Goal: Task Accomplishment & Management: Complete application form

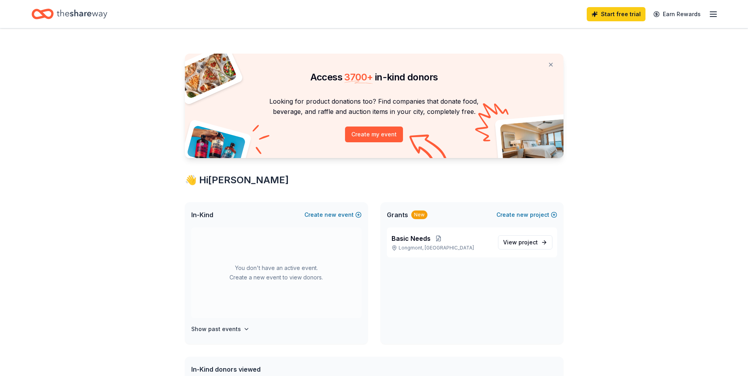
click at [71, 13] on icon "Home" at bounding box center [82, 13] width 50 height 9
click at [713, 17] on icon "button" at bounding box center [713, 13] width 9 height 9
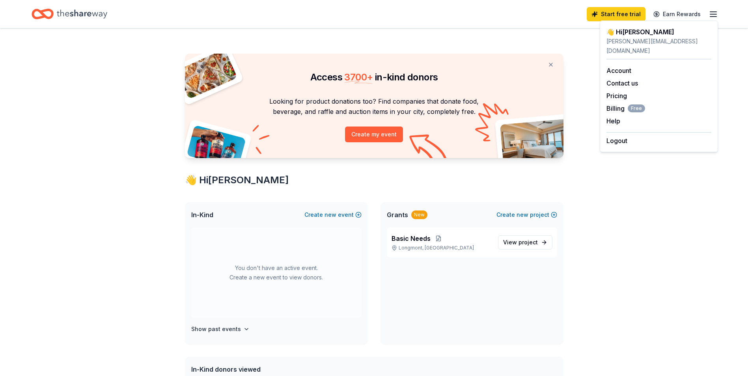
click at [679, 232] on div "Access 3700 + in-kind donors Looking for product donations too? Find companies …" at bounding box center [374, 310] width 748 height 565
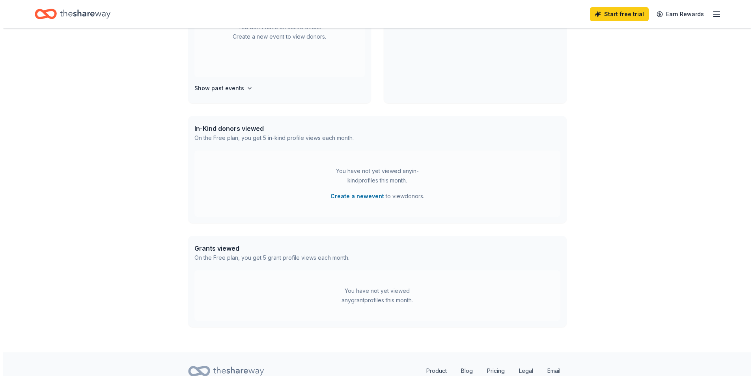
scroll to position [274, 0]
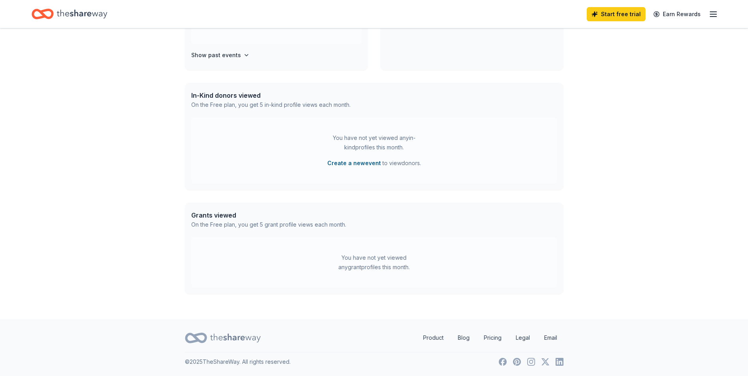
click at [347, 163] on button "Create a new event" at bounding box center [354, 163] width 54 height 9
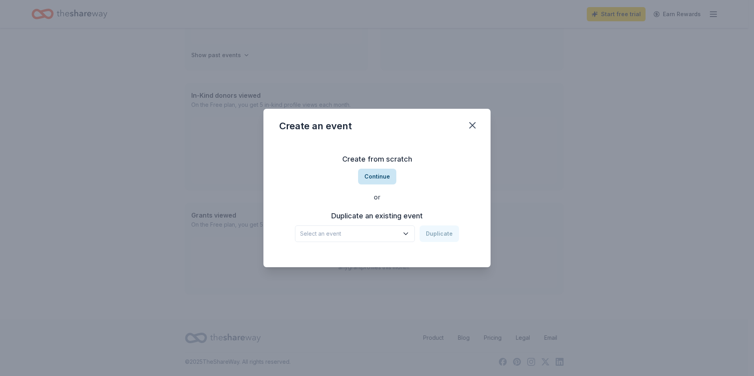
click at [367, 180] on button "Continue" at bounding box center [377, 177] width 38 height 16
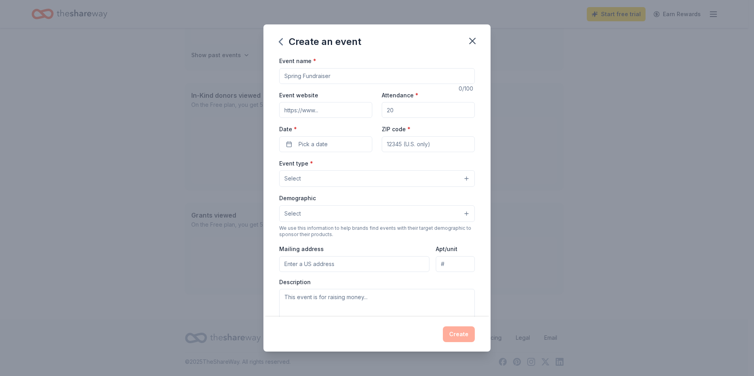
click at [323, 80] on input "Event name *" at bounding box center [377, 76] width 196 height 16
type input "Empty Bowls"
drag, startPoint x: 403, startPoint y: 112, endPoint x: 343, endPoint y: 114, distance: 60.4
click at [343, 114] on div "Event website Attendance * Date * Pick a date ZIP code *" at bounding box center [377, 121] width 196 height 62
type input "500"
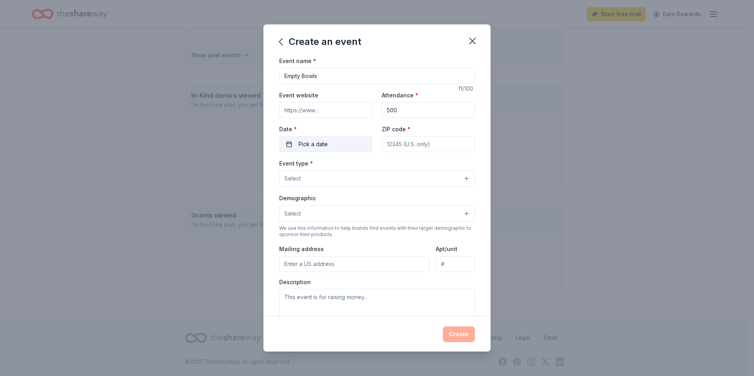
click at [322, 144] on span "Pick a date" at bounding box center [313, 144] width 29 height 9
click at [365, 166] on button "Go to next month" at bounding box center [366, 165] width 11 height 11
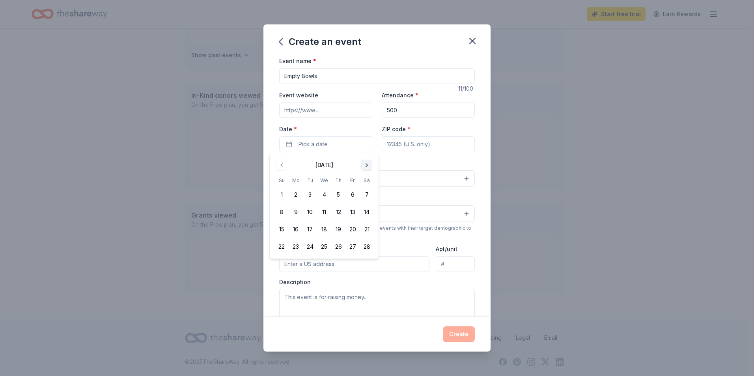
click at [365, 166] on button "Go to next month" at bounding box center [366, 165] width 11 height 11
click at [368, 193] on button "7" at bounding box center [367, 195] width 14 height 14
click at [396, 142] on input "ZIP code *" at bounding box center [428, 144] width 93 height 16
type input "80501"
click at [364, 179] on button "Select" at bounding box center [377, 178] width 196 height 17
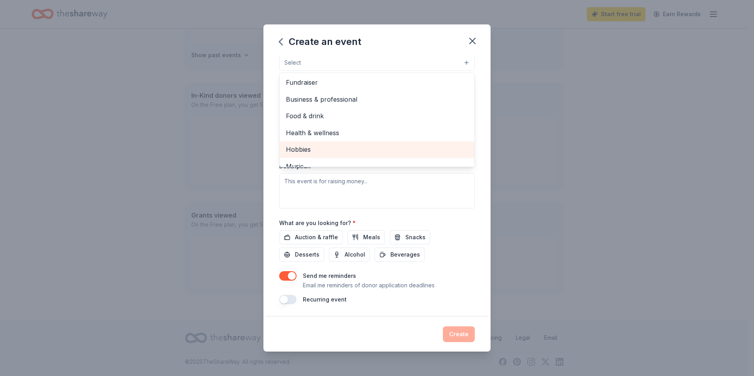
scroll to position [0, 0]
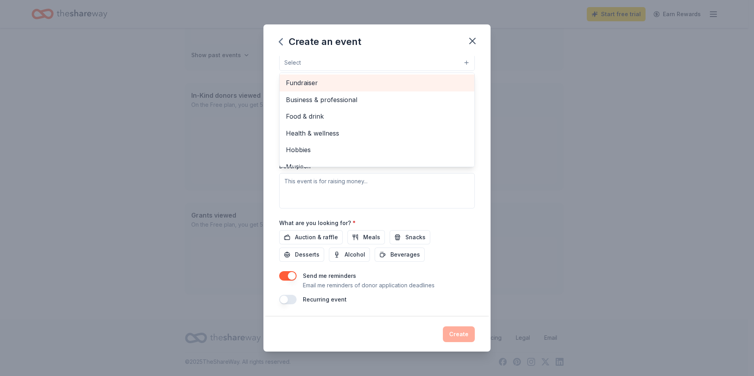
click at [317, 86] on span "Fundraiser" at bounding box center [377, 83] width 182 height 10
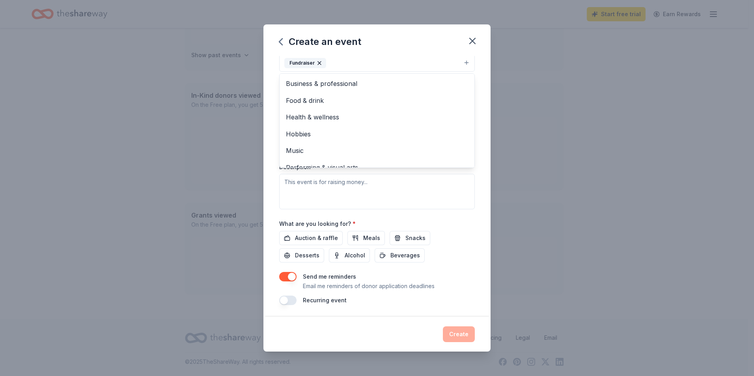
click at [463, 235] on div "Event name * Empty Bowls 11 /100 Event website Attendance * 500 Date * [DATE] Z…" at bounding box center [377, 122] width 196 height 365
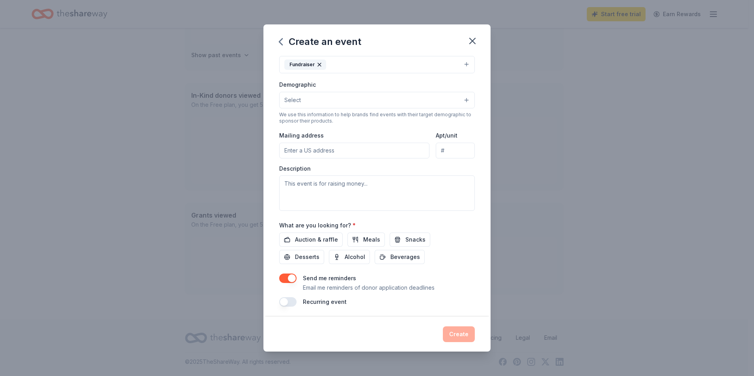
scroll to position [35, 0]
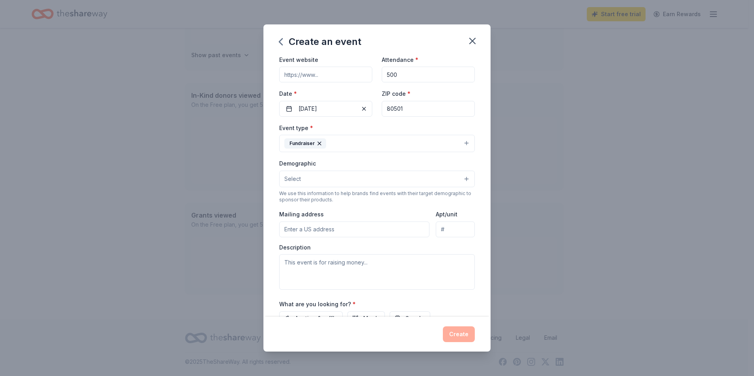
click at [340, 184] on button "Select" at bounding box center [377, 179] width 196 height 17
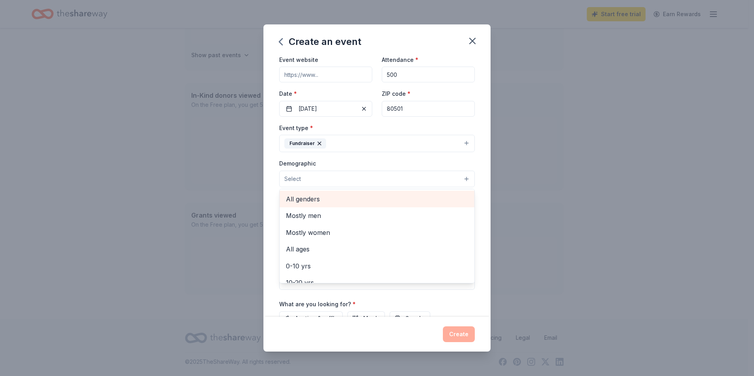
click at [309, 202] on span "All genders" at bounding box center [377, 199] width 182 height 10
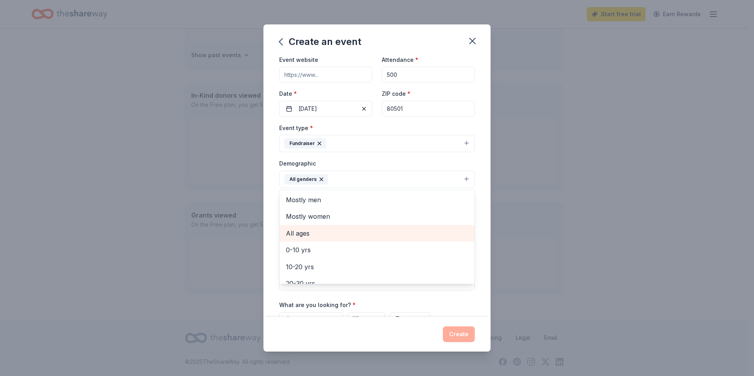
click at [298, 234] on span "All ages" at bounding box center [377, 233] width 182 height 10
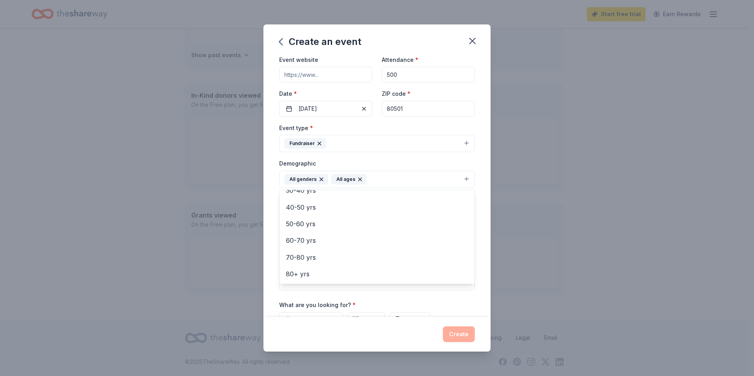
click at [476, 171] on div "Event name * Empty Bowls 11 /100 Event website Attendance * 500 Date * [DATE] Z…" at bounding box center [376, 186] width 227 height 261
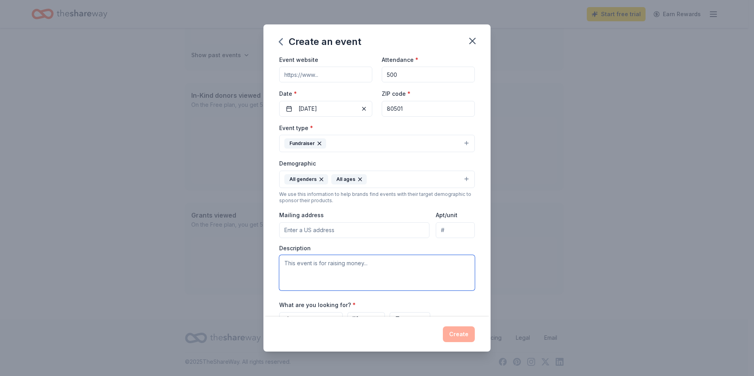
click at [315, 274] on textarea at bounding box center [377, 272] width 196 height 35
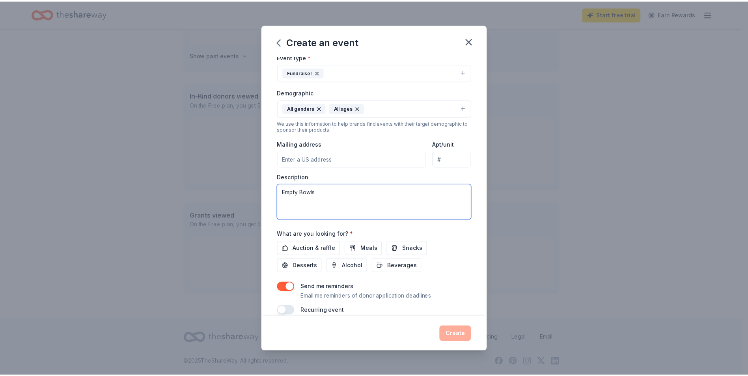
scroll to position [118, 0]
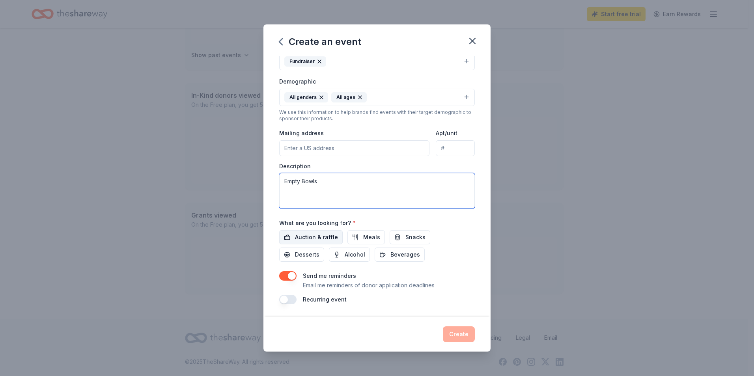
type textarea "Empty Bowls"
click at [322, 237] on span "Auction & raffle" at bounding box center [316, 237] width 43 height 9
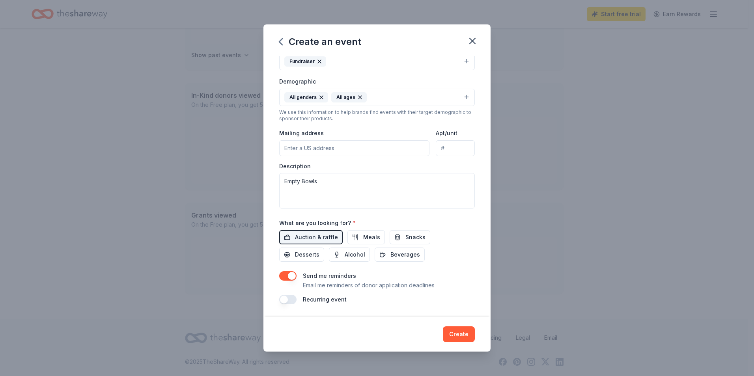
click at [287, 276] on button "button" at bounding box center [287, 275] width 17 height 9
click at [459, 333] on button "Create" at bounding box center [459, 335] width 32 height 16
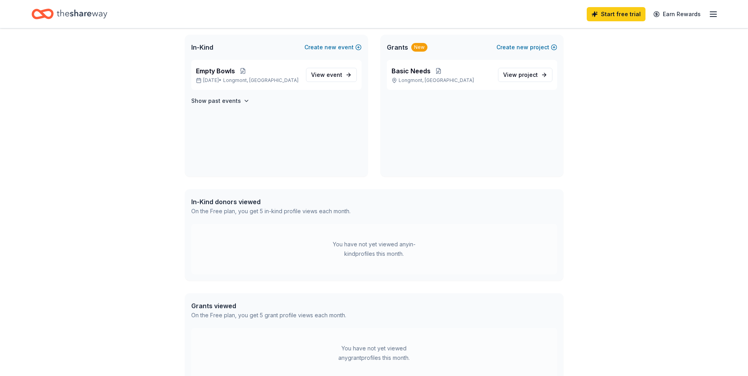
scroll to position [134, 0]
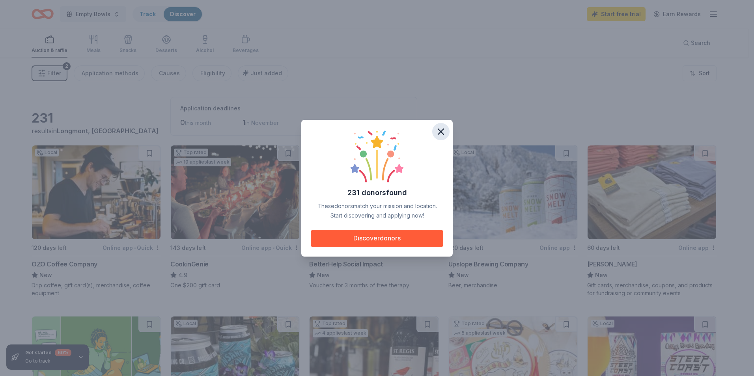
click at [442, 133] on icon "button" at bounding box center [441, 132] width 6 height 6
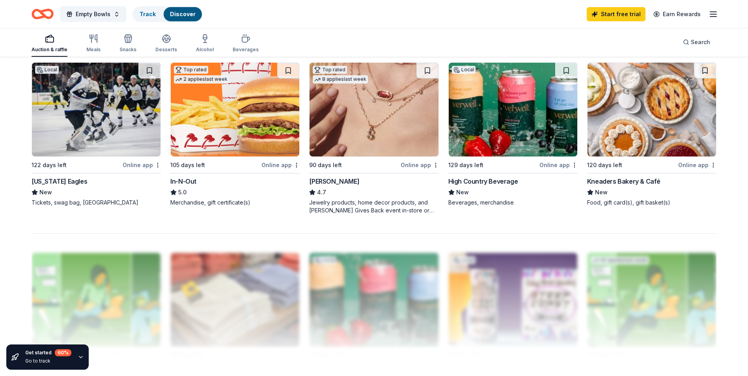
scroll to position [710, 0]
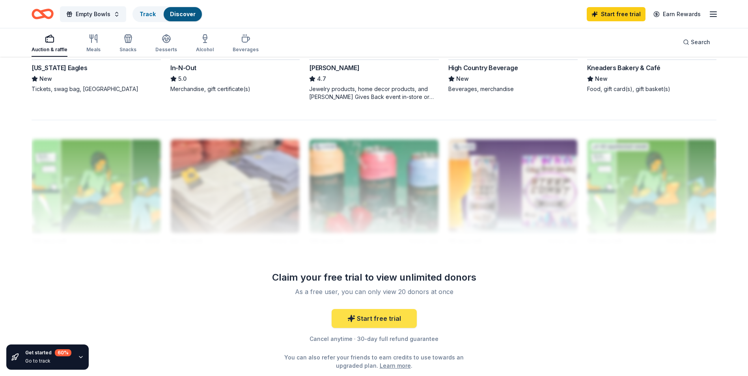
click at [380, 321] on link "Start free trial" at bounding box center [374, 318] width 85 height 19
click at [383, 327] on link "Start free trial" at bounding box center [374, 318] width 85 height 19
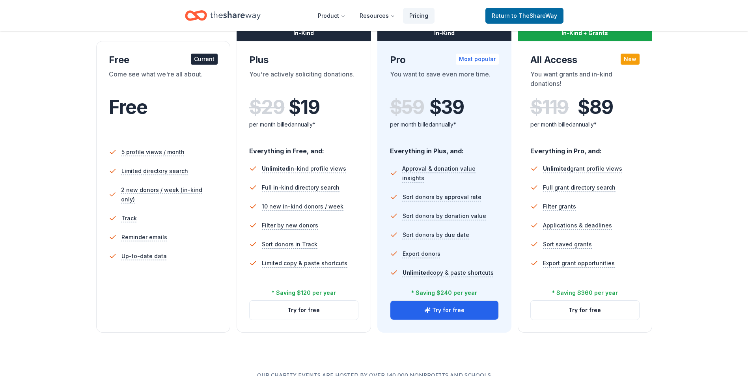
scroll to position [197, 0]
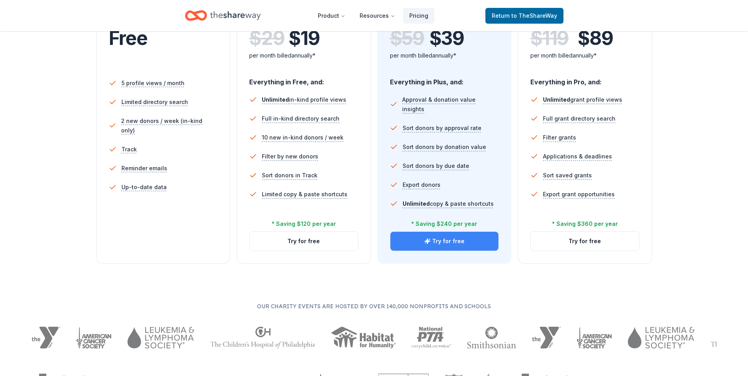
click at [424, 241] on button "Try for free" at bounding box center [444, 241] width 108 height 19
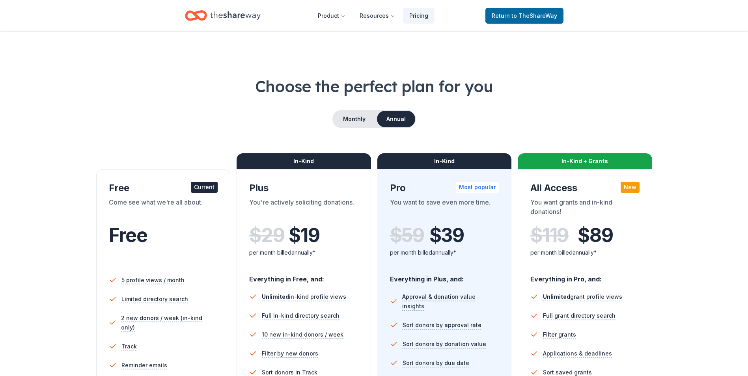
scroll to position [118, 0]
